Goal: Go to known website: Access a specific website the user already knows

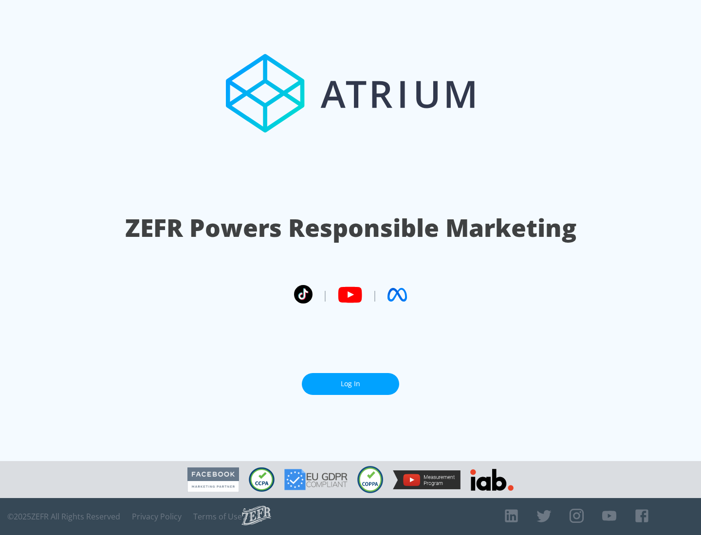
click at [350, 384] on link "Log In" at bounding box center [350, 384] width 97 height 22
